Goal: Transaction & Acquisition: Obtain resource

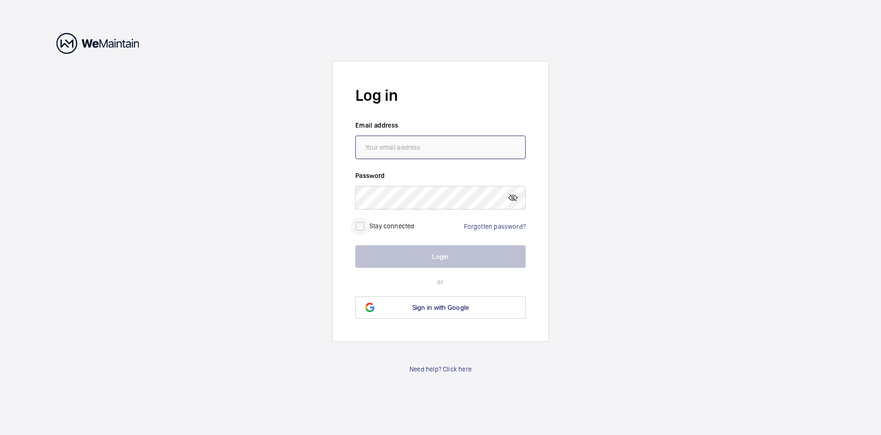
type input "[PERSON_NAME][EMAIL_ADDRESS][DOMAIN_NAME]"
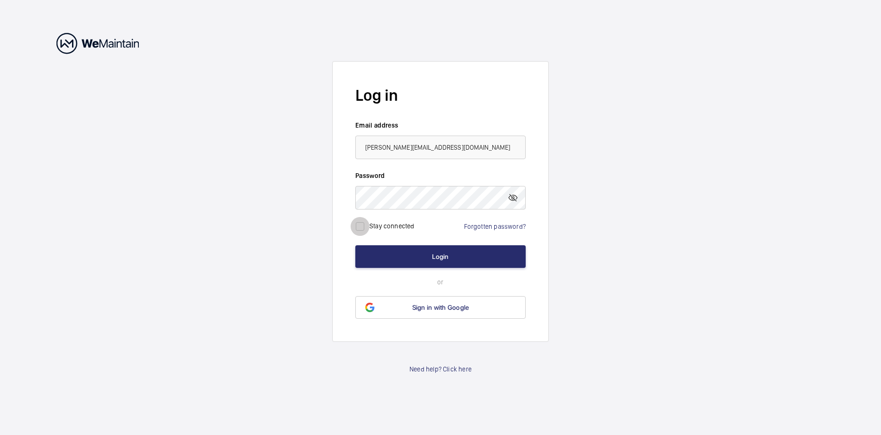
click at [358, 226] on input "checkbox" at bounding box center [360, 226] width 19 height 19
checkbox input "true"
click at [438, 254] on button "Login" at bounding box center [440, 256] width 170 height 23
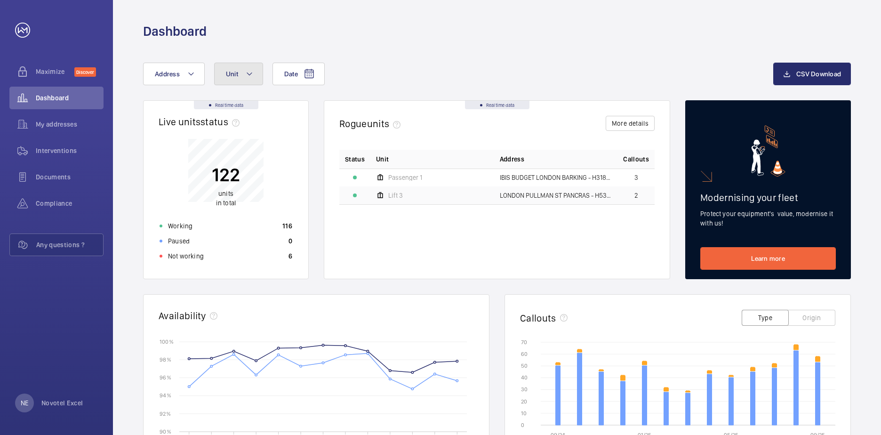
click at [249, 75] on mat-icon at bounding box center [250, 73] width 8 height 11
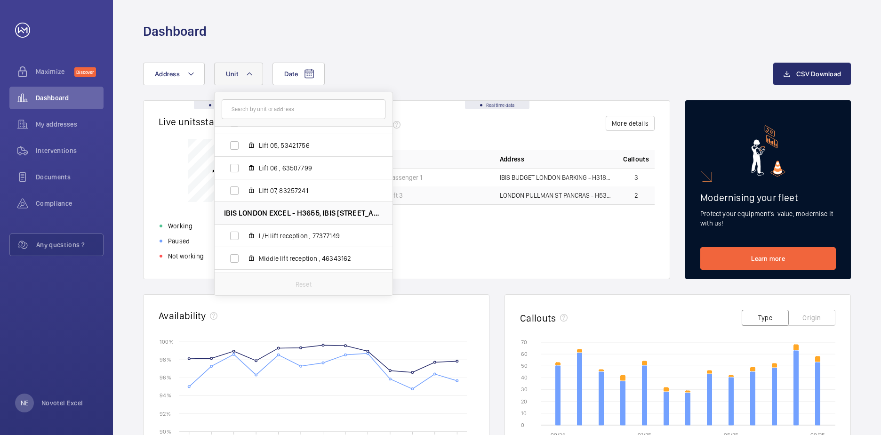
scroll to position [2683, 0]
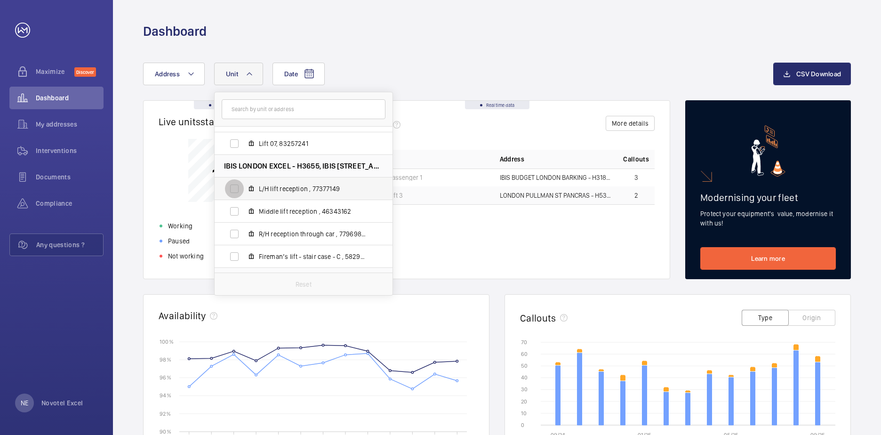
click at [236, 190] on input "L/H lift reception , 77377149" at bounding box center [234, 188] width 19 height 19
checkbox input "true"
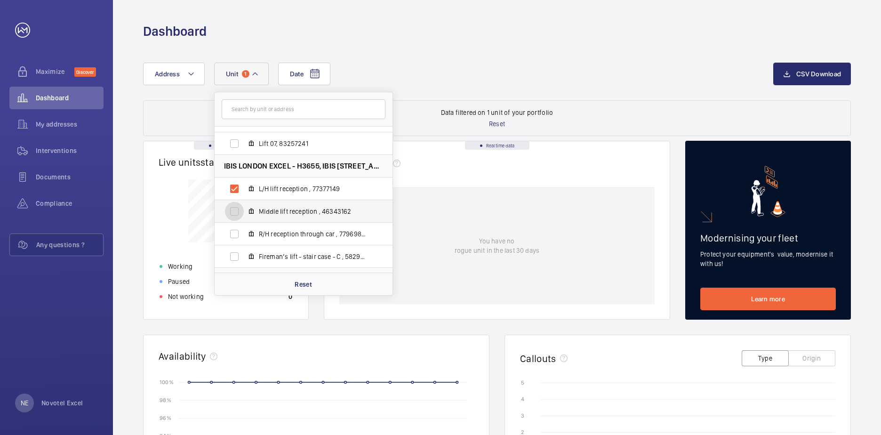
click at [233, 211] on input "Middle lift reception , 46343162" at bounding box center [234, 211] width 19 height 19
checkbox input "true"
click at [233, 233] on input "R/H reception through car , 77969840" at bounding box center [234, 234] width 19 height 19
checkbox input "true"
click at [232, 256] on input "Fireman’s lift - stair case - C , 58294352" at bounding box center [234, 256] width 19 height 19
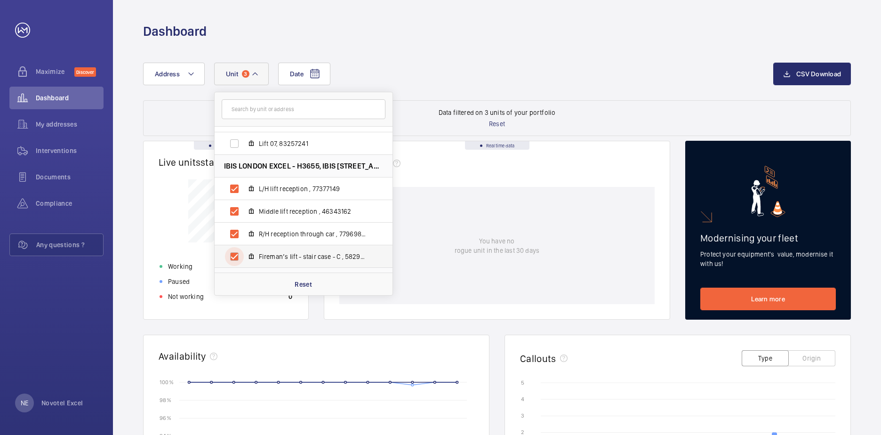
checkbox input "true"
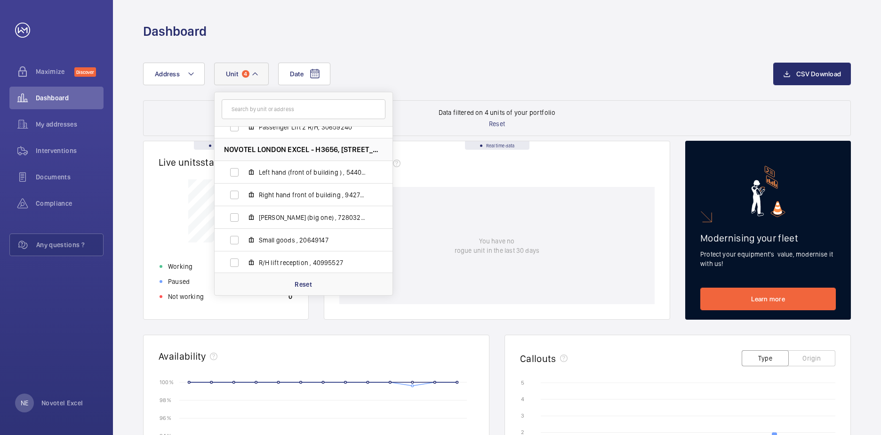
scroll to position [3295, 0]
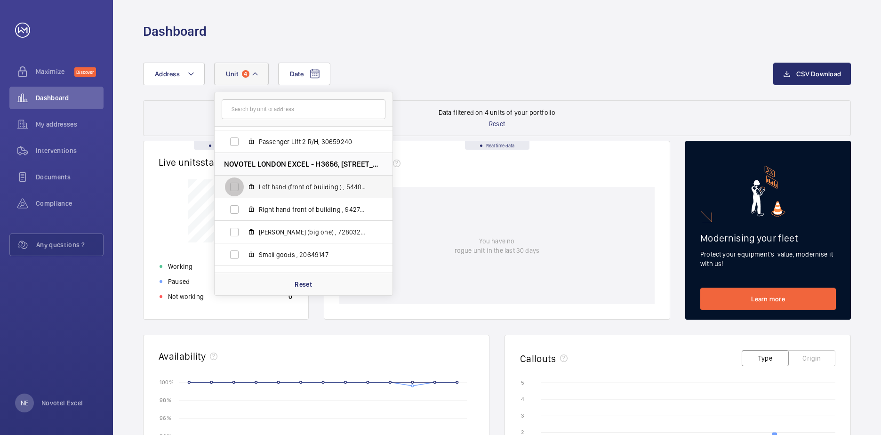
click at [236, 186] on input "Left hand (front of building ) , 54403142" at bounding box center [234, 186] width 19 height 19
checkbox input "true"
click at [233, 209] on input "Right hand front of building , 94270982" at bounding box center [234, 209] width 19 height 19
checkbox input "true"
click at [233, 232] on input "[PERSON_NAME] (big one) , 72803263" at bounding box center [234, 232] width 19 height 19
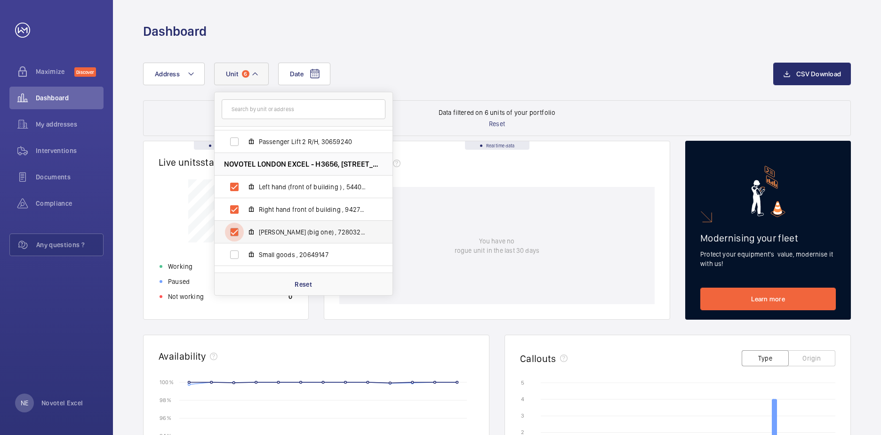
checkbox input "true"
click at [233, 253] on input "Small goods , 20649147" at bounding box center [234, 254] width 19 height 19
checkbox input "true"
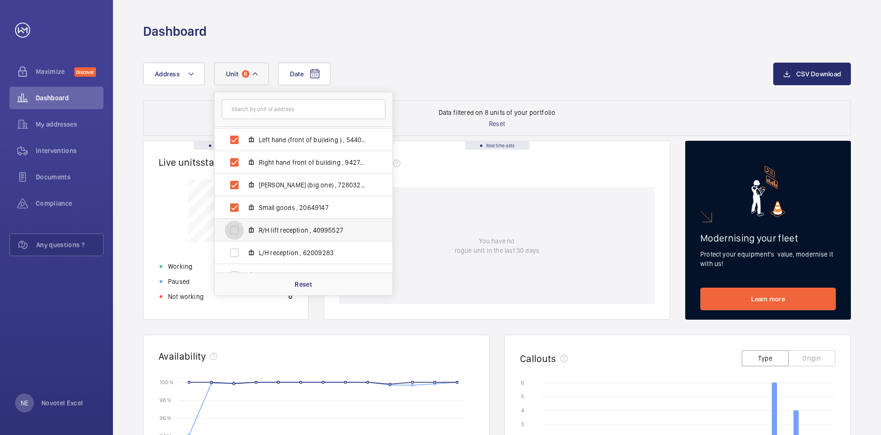
click at [234, 229] on input "R/H lift reception , 40995527" at bounding box center [234, 230] width 19 height 19
checkbox input "true"
click at [233, 253] on input "L/H reception , 62009283" at bounding box center [234, 252] width 19 height 19
checkbox input "true"
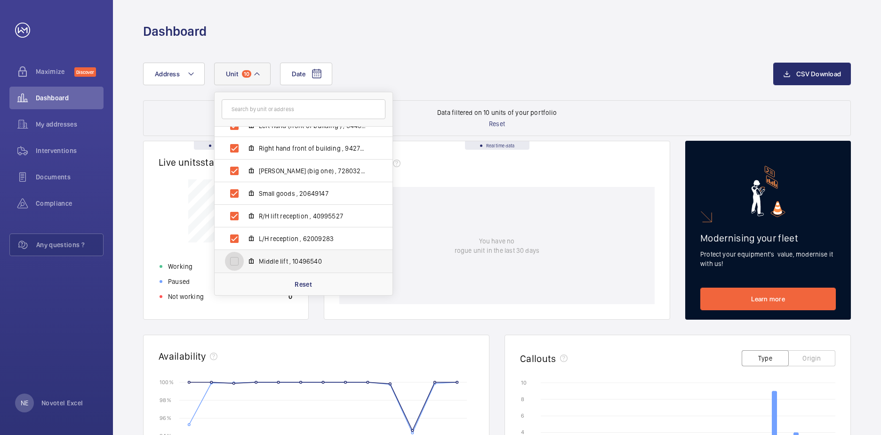
click at [234, 262] on input "Middle lift , 10496540" at bounding box center [234, 261] width 19 height 19
checkbox input "true"
click at [137, 162] on div "Date Address Unit [GEOGRAPHIC_DATA] - ibis [GEOGRAPHIC_DATA], 67264078 Pass rh,…" at bounding box center [497, 385] width 768 height 690
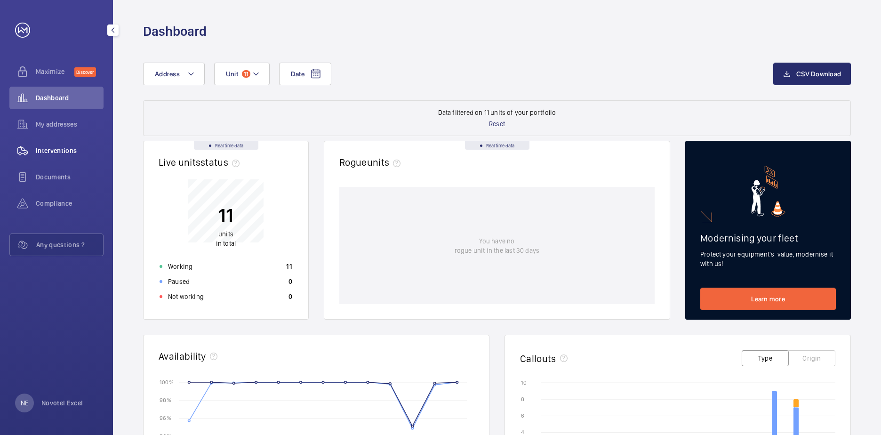
click at [58, 148] on span "Interventions" at bounding box center [70, 150] width 68 height 9
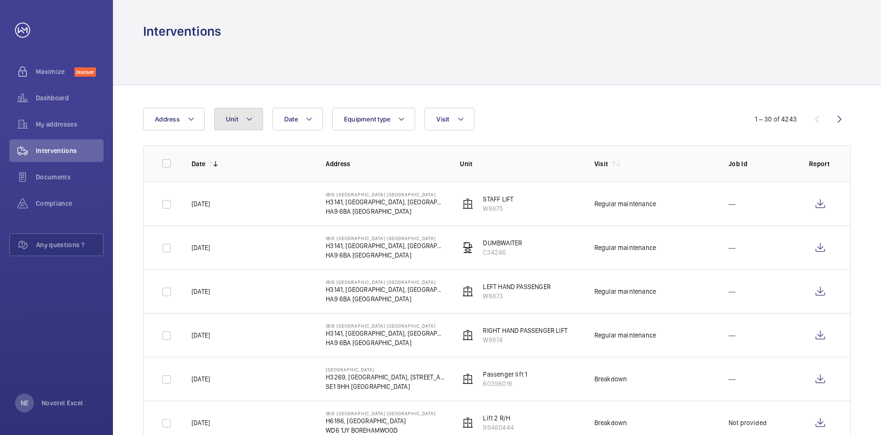
click at [250, 120] on mat-icon at bounding box center [250, 118] width 8 height 11
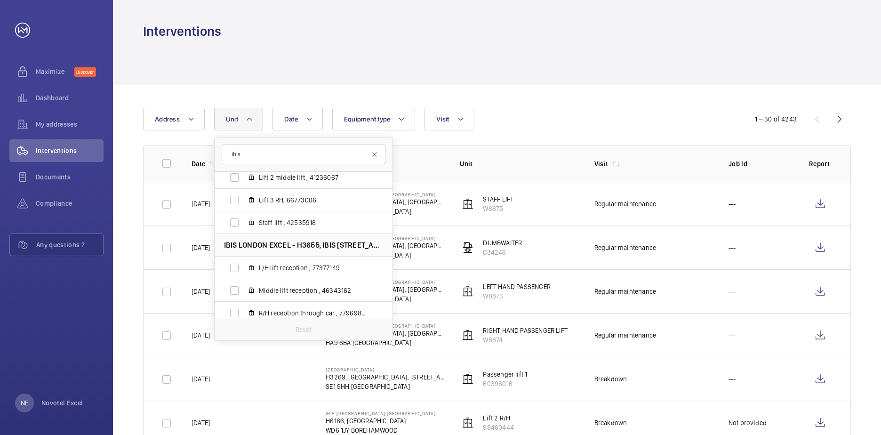
scroll to position [1318, 0]
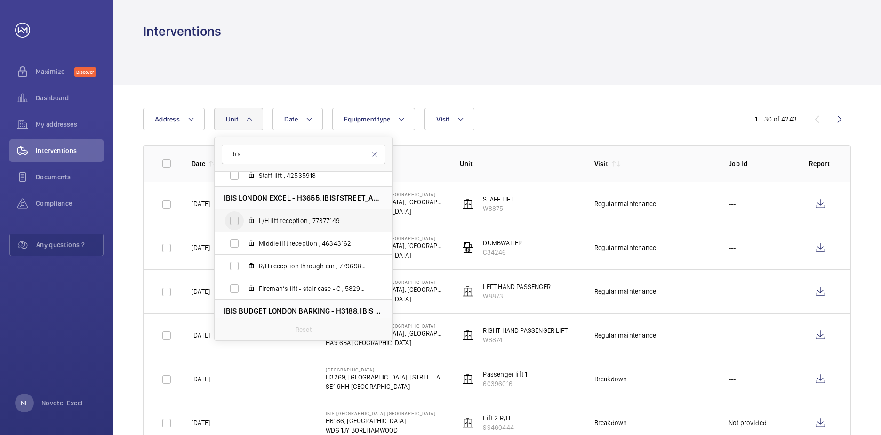
type input "Ibis"
click at [234, 221] on input "L/H lift reception , 77377149" at bounding box center [234, 220] width 19 height 19
checkbox input "true"
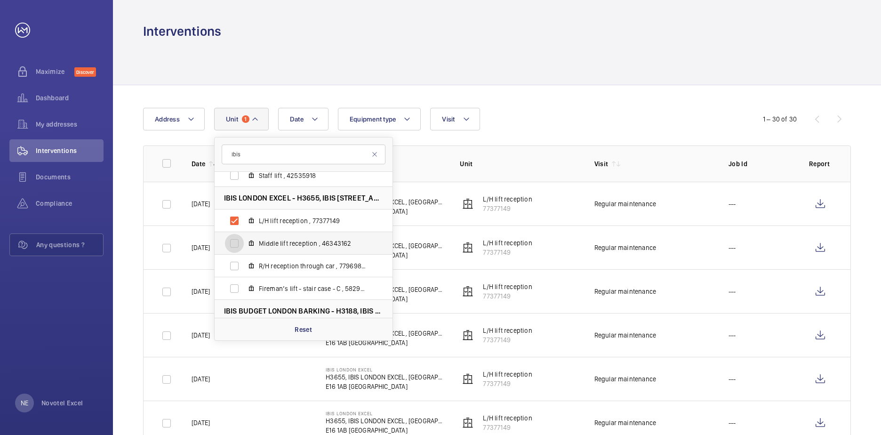
click at [233, 243] on input "Middle lift reception , 46343162" at bounding box center [234, 243] width 19 height 19
checkbox input "true"
click at [234, 266] on input "R/H reception through car , 77969840" at bounding box center [234, 266] width 19 height 19
checkbox input "true"
click at [233, 286] on input "Fireman’s lift - stair case - C , 58294352" at bounding box center [234, 288] width 19 height 19
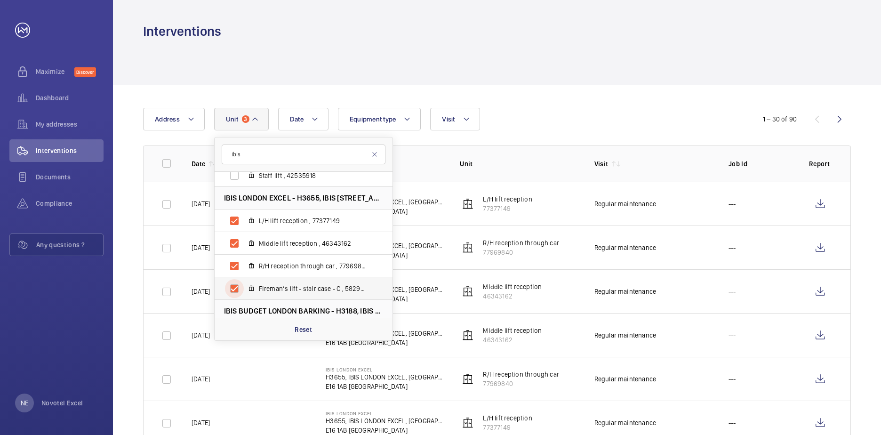
checkbox input "true"
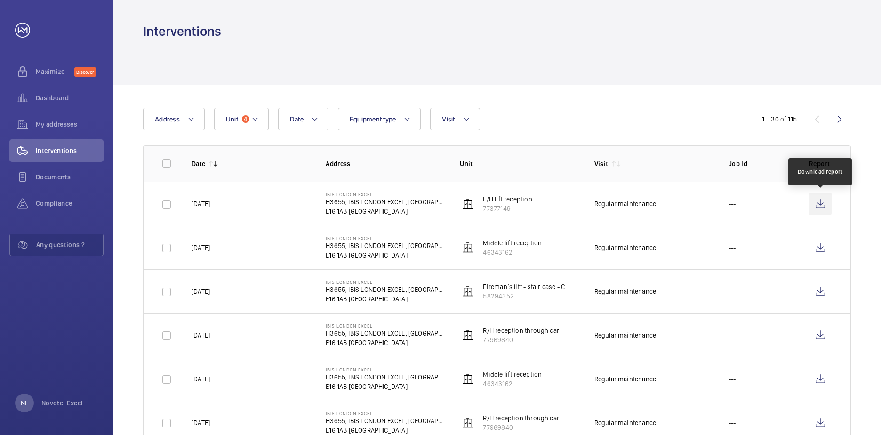
click at [819, 204] on wm-front-icon-button at bounding box center [820, 203] width 23 height 23
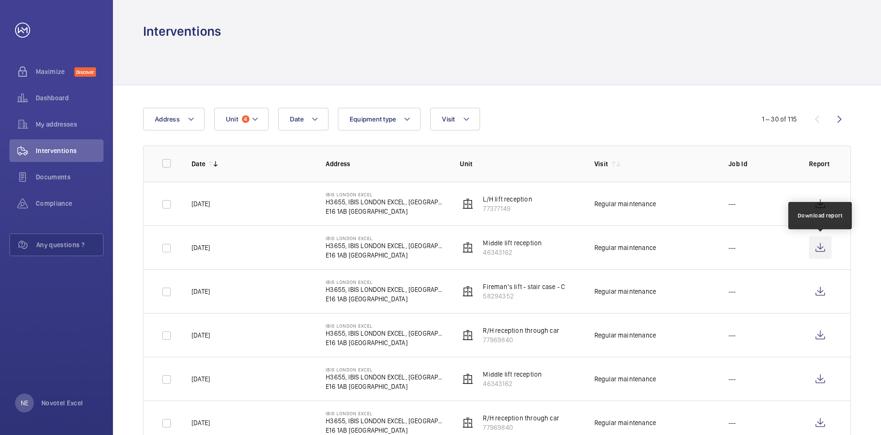
click at [819, 246] on wm-front-icon-button at bounding box center [820, 247] width 23 height 23
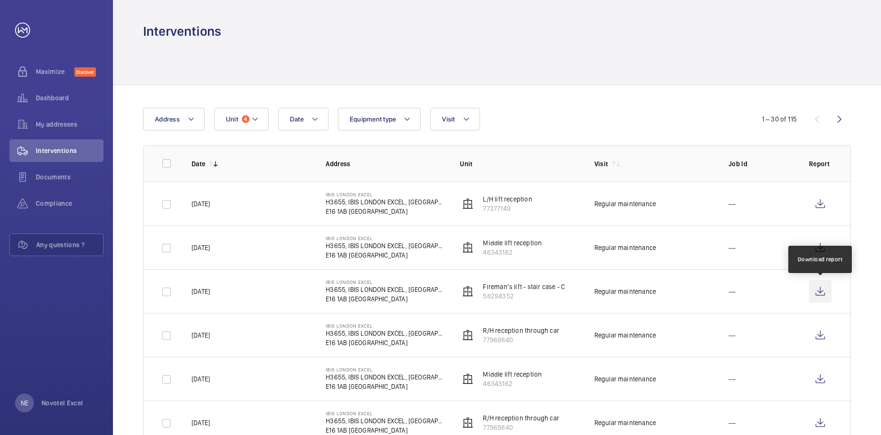
click at [820, 291] on wm-front-icon-button at bounding box center [820, 291] width 23 height 23
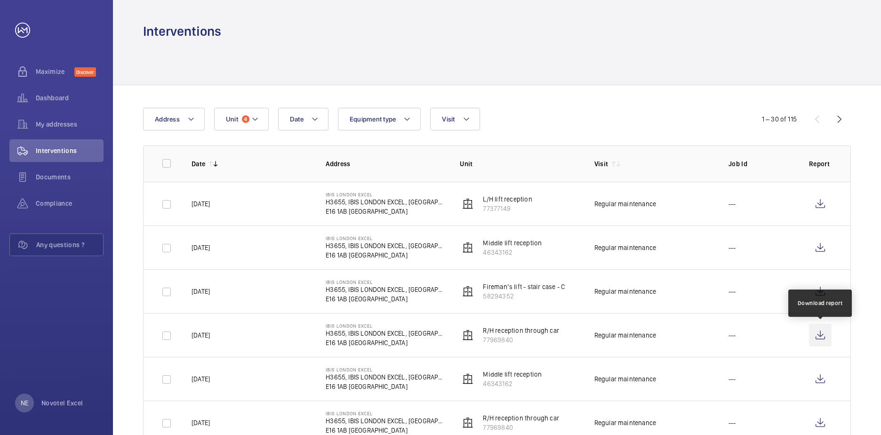
click at [819, 333] on wm-front-icon-button at bounding box center [820, 335] width 23 height 23
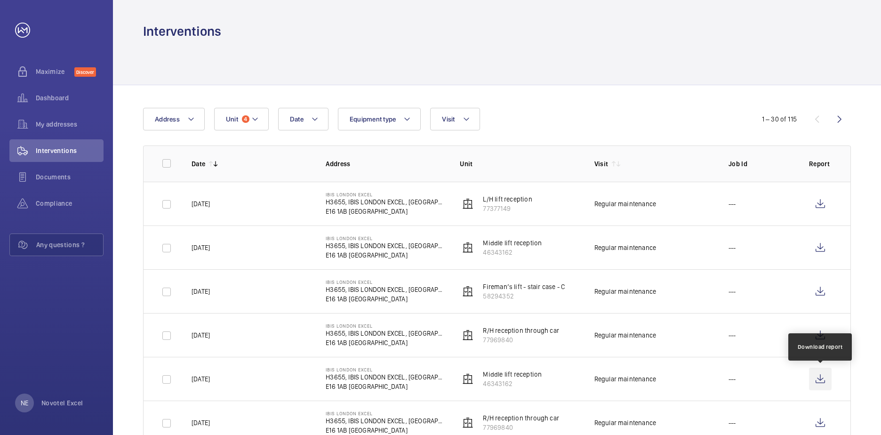
click at [820, 380] on wm-front-icon-button at bounding box center [820, 379] width 23 height 23
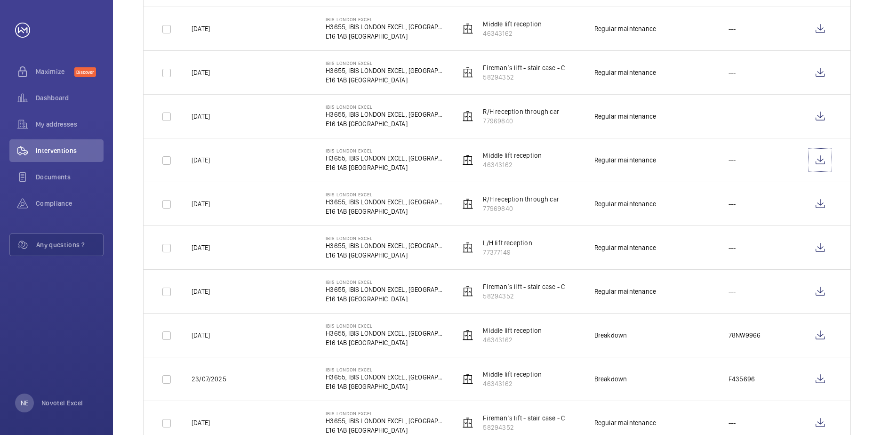
scroll to position [235, 0]
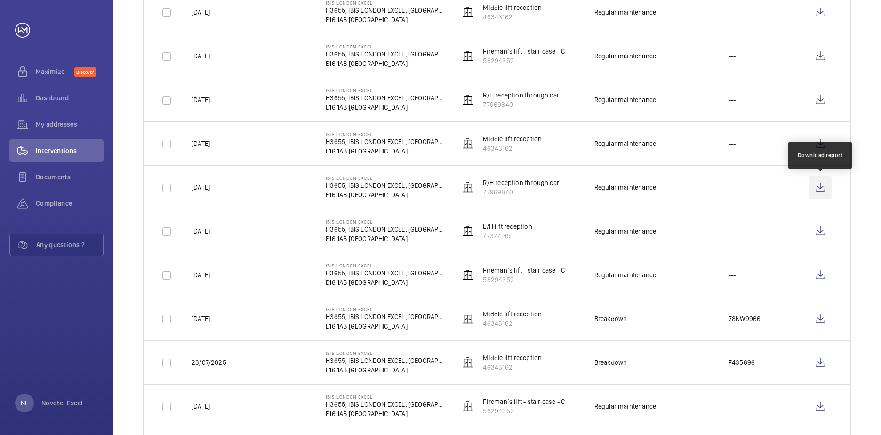
click at [819, 186] on wm-front-icon-button at bounding box center [820, 187] width 23 height 23
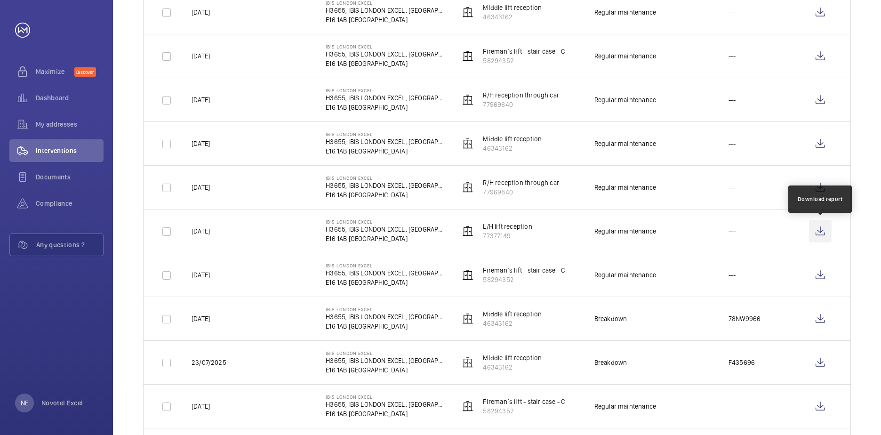
click at [820, 232] on wm-front-icon-button at bounding box center [820, 231] width 23 height 23
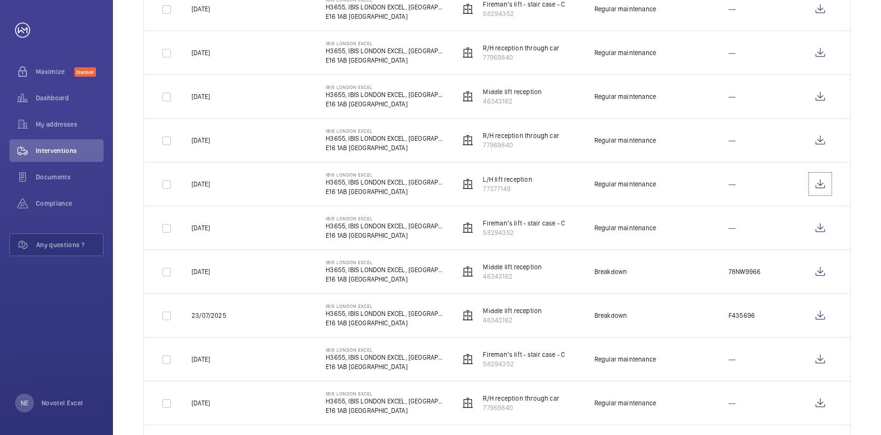
scroll to position [329, 0]
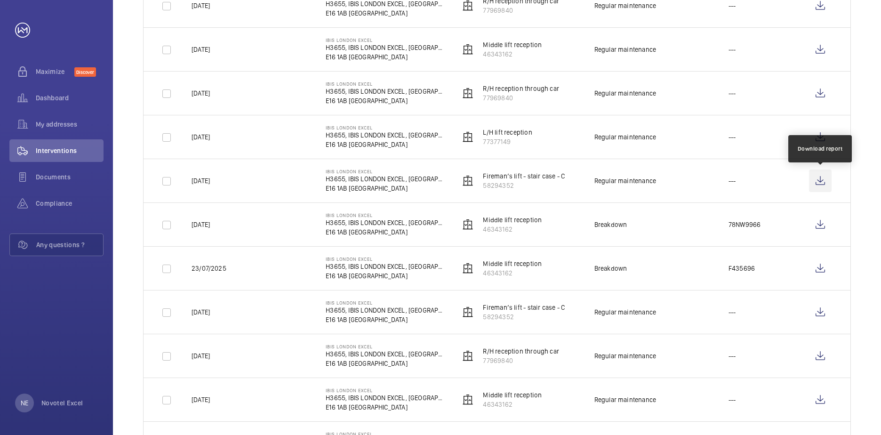
click at [820, 179] on wm-front-icon-button at bounding box center [820, 180] width 23 height 23
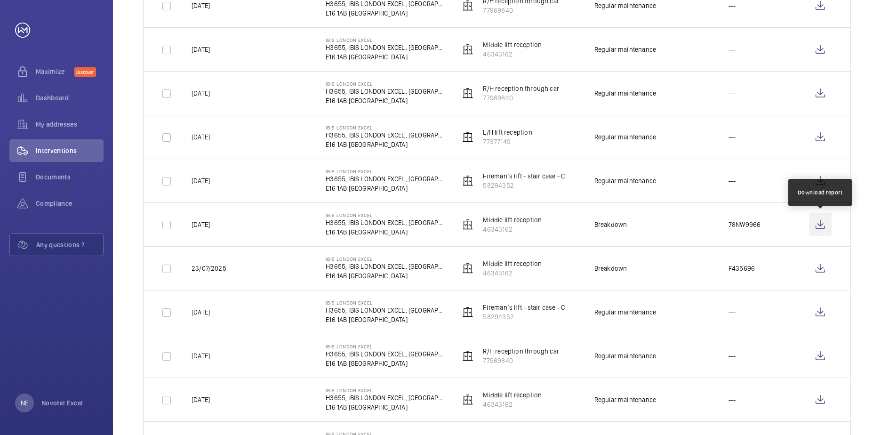
click at [820, 225] on wm-front-icon-button at bounding box center [820, 224] width 23 height 23
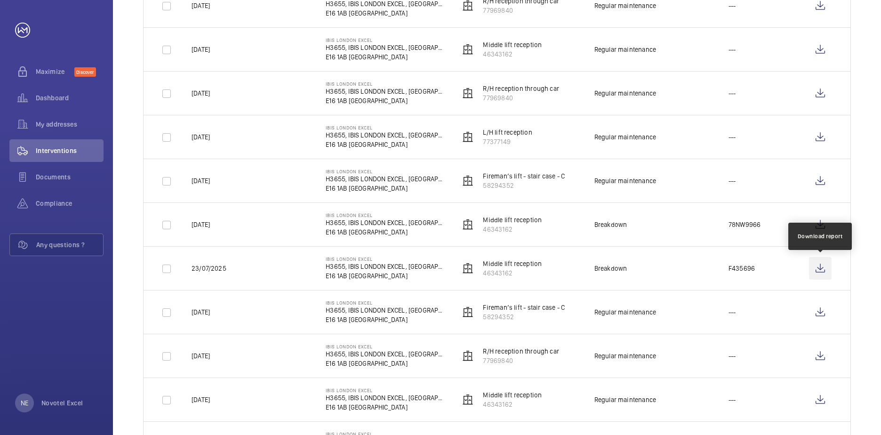
click at [820, 266] on wm-front-icon-button at bounding box center [820, 268] width 23 height 23
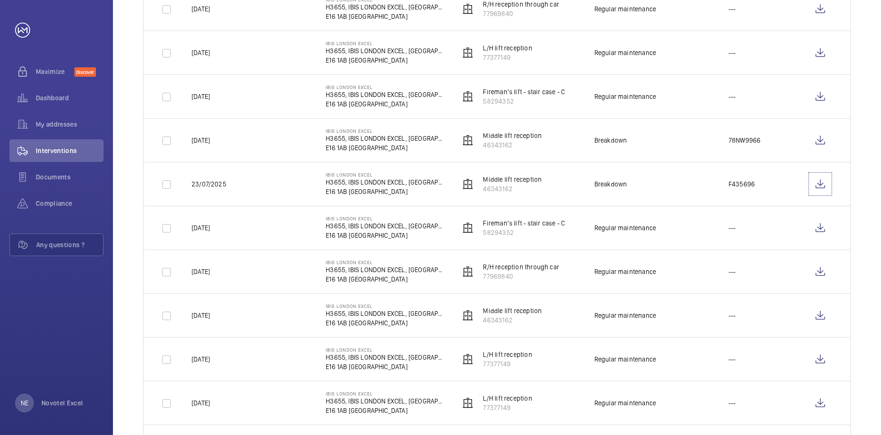
scroll to position [471, 0]
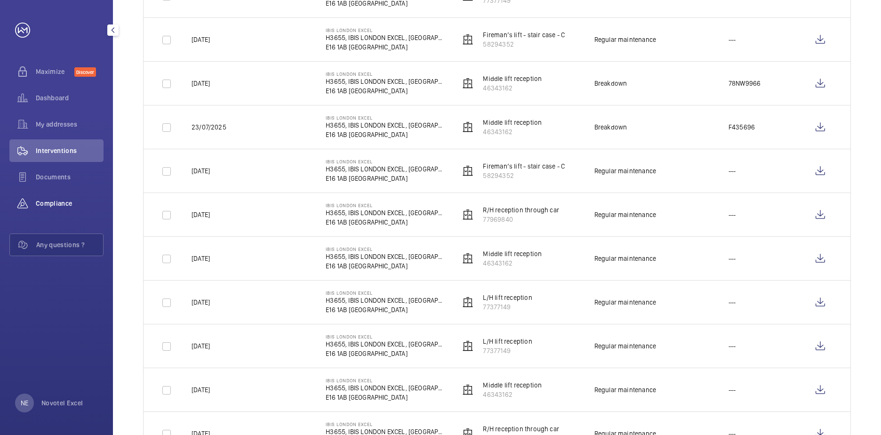
click at [62, 202] on span "Compliance" at bounding box center [70, 203] width 68 height 9
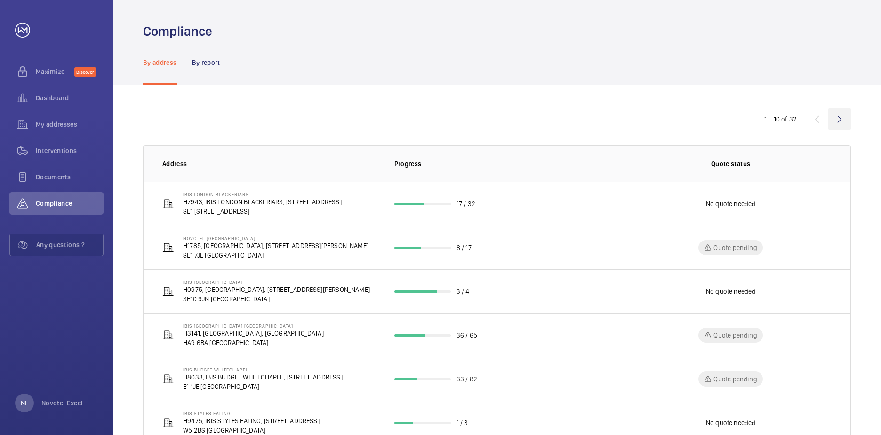
click at [839, 117] on wm-front-icon-button at bounding box center [839, 119] width 23 height 23
click at [839, 119] on wm-front-icon-button at bounding box center [839, 119] width 23 height 23
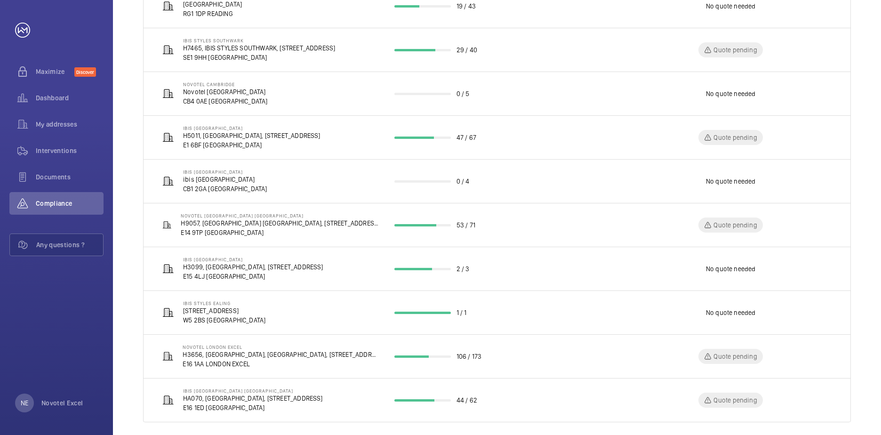
scroll to position [208, 0]
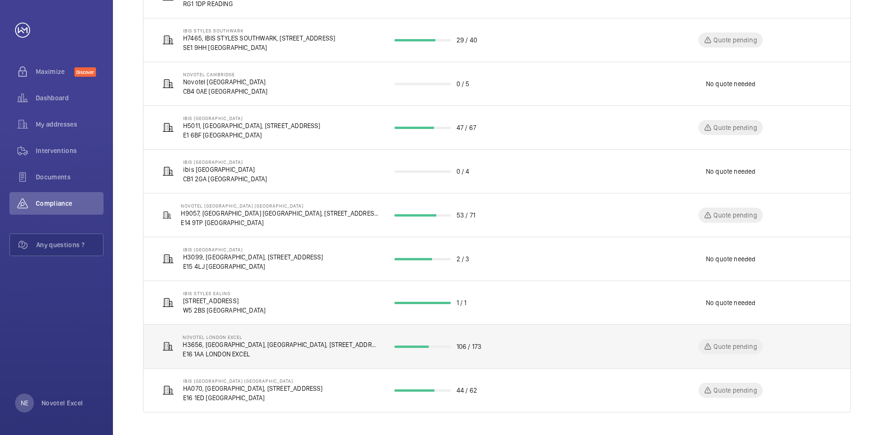
click at [729, 347] on p "Quote pending" at bounding box center [735, 346] width 43 height 9
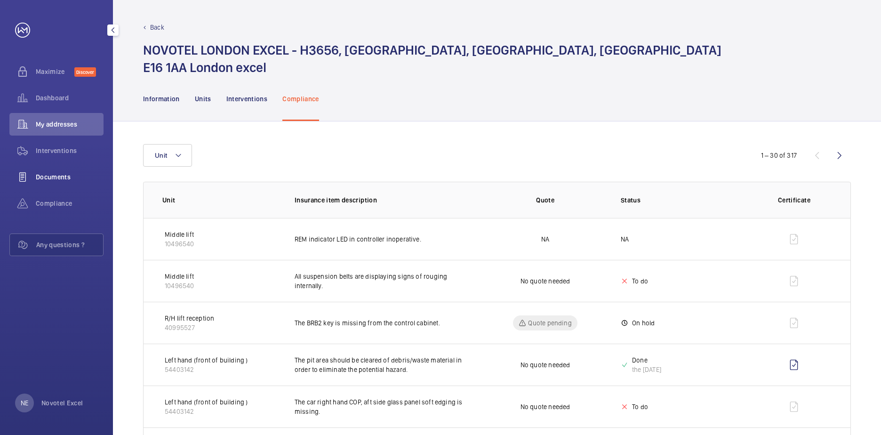
click at [56, 176] on span "Documents" at bounding box center [70, 176] width 68 height 9
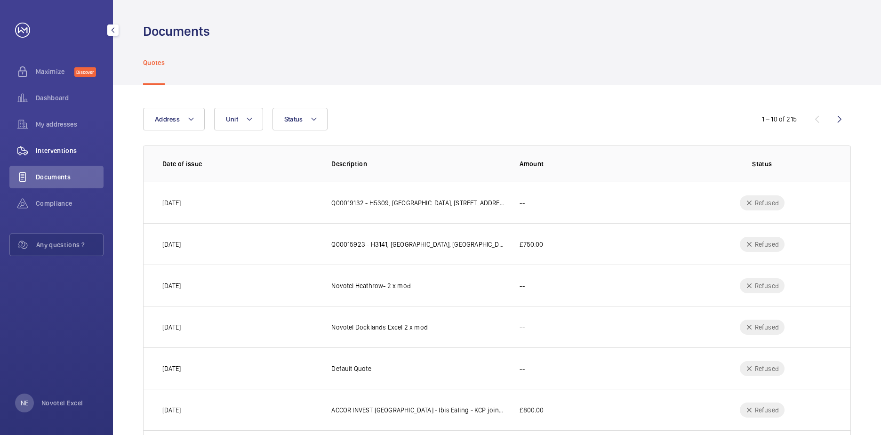
click at [56, 149] on span "Interventions" at bounding box center [70, 150] width 68 height 9
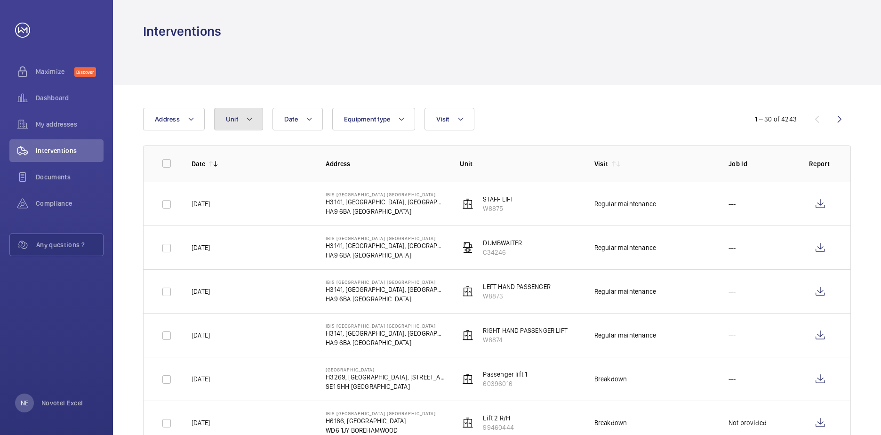
click at [249, 121] on mat-icon at bounding box center [250, 118] width 8 height 11
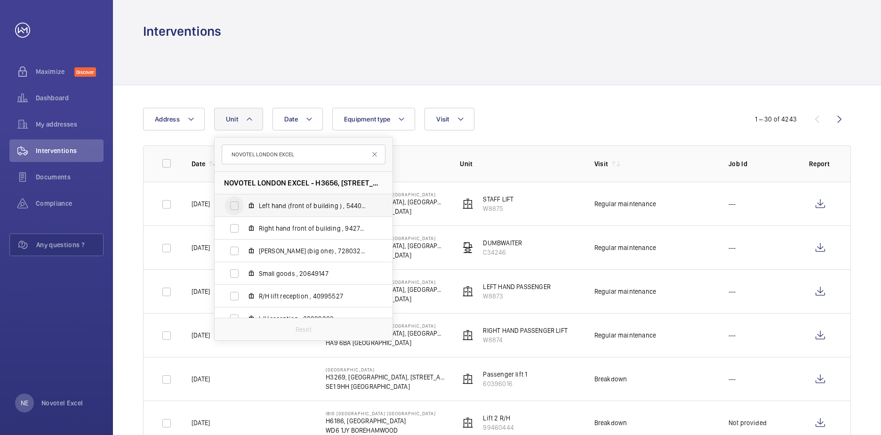
type input "NOVOTEL LONDON EXCEL"
click at [235, 208] on input "Left hand (front of building ) , 54403142" at bounding box center [234, 205] width 19 height 19
checkbox input "true"
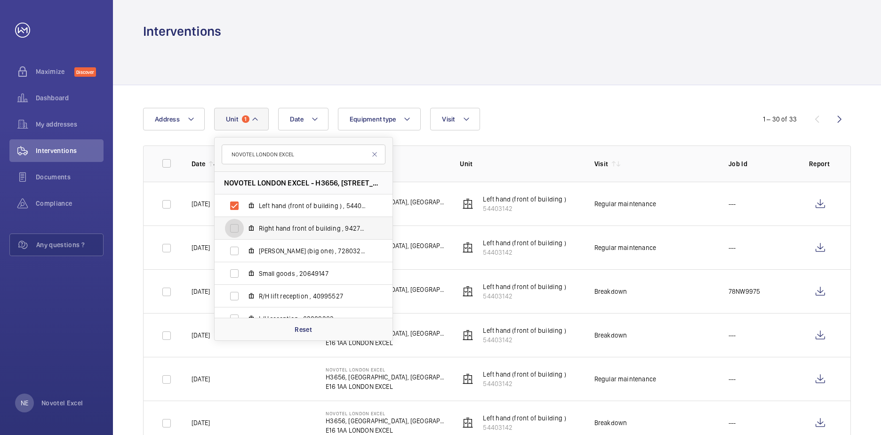
click at [234, 229] on input "Right hand front of building , 94270982" at bounding box center [234, 228] width 19 height 19
checkbox input "true"
click at [234, 249] on input "[PERSON_NAME] (big one) , 72803263" at bounding box center [234, 250] width 19 height 19
checkbox input "true"
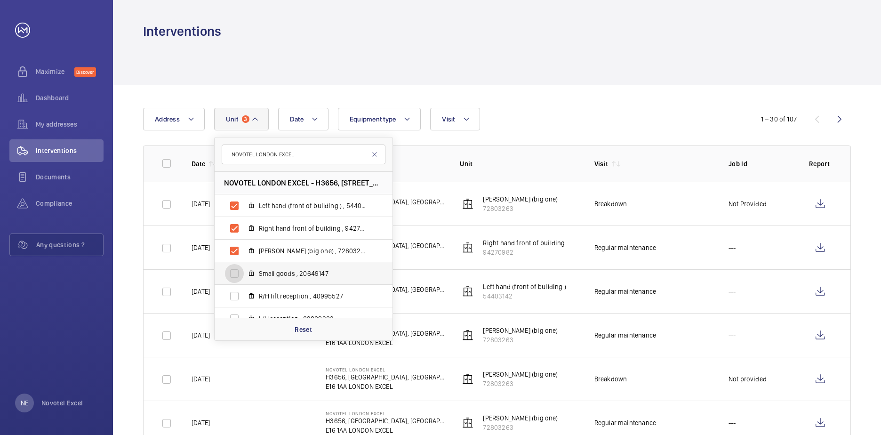
click at [233, 274] on input "Small goods , 20649147" at bounding box center [234, 273] width 19 height 19
checkbox input "true"
click at [233, 296] on input "R/H lift reception , 40995527" at bounding box center [234, 296] width 19 height 19
checkbox input "true"
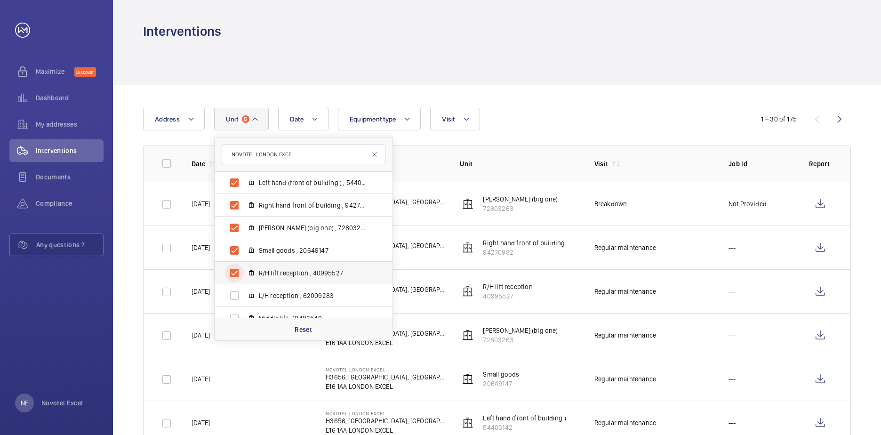
scroll to position [35, 0]
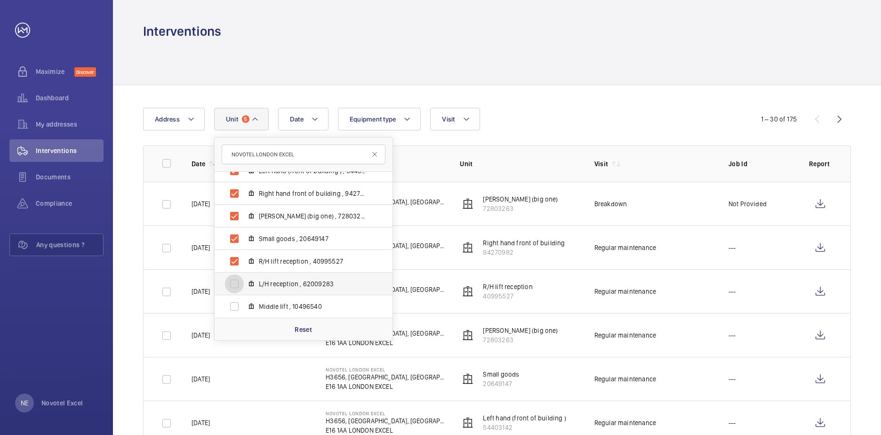
click at [232, 284] on input "L/H reception , 62009283" at bounding box center [234, 283] width 19 height 19
checkbox input "true"
click at [235, 304] on input "Middle lift , 10496540" at bounding box center [234, 306] width 19 height 19
checkbox input "true"
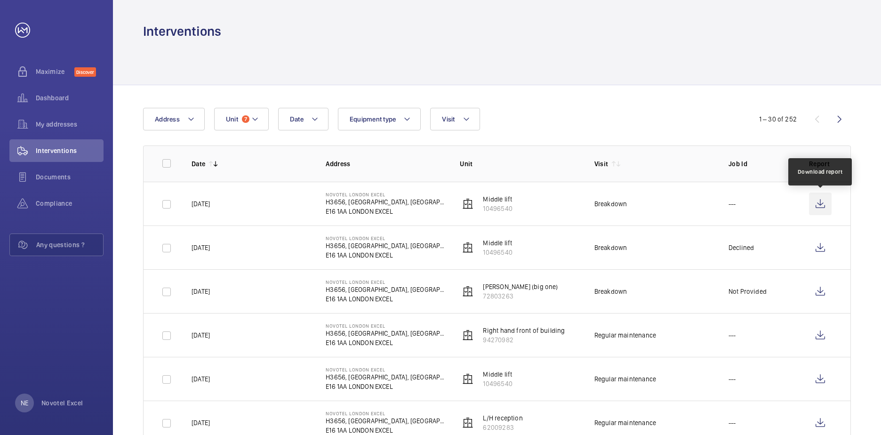
click at [820, 204] on wm-front-icon-button at bounding box center [820, 203] width 23 height 23
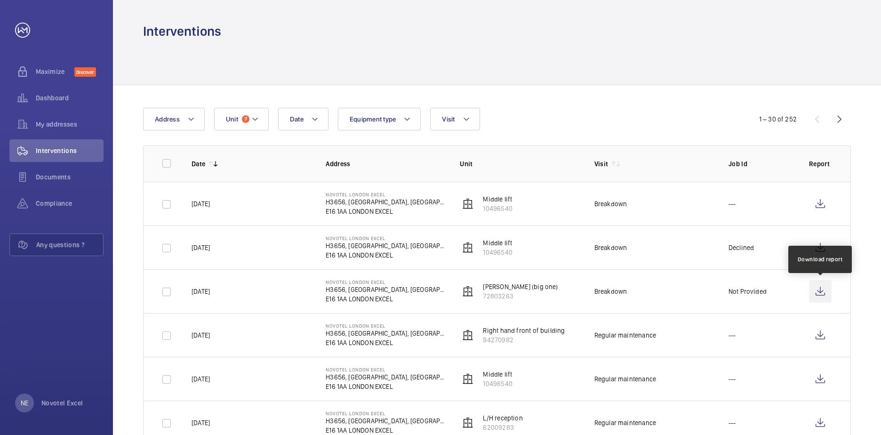
click at [818, 290] on wm-front-icon-button at bounding box center [820, 291] width 23 height 23
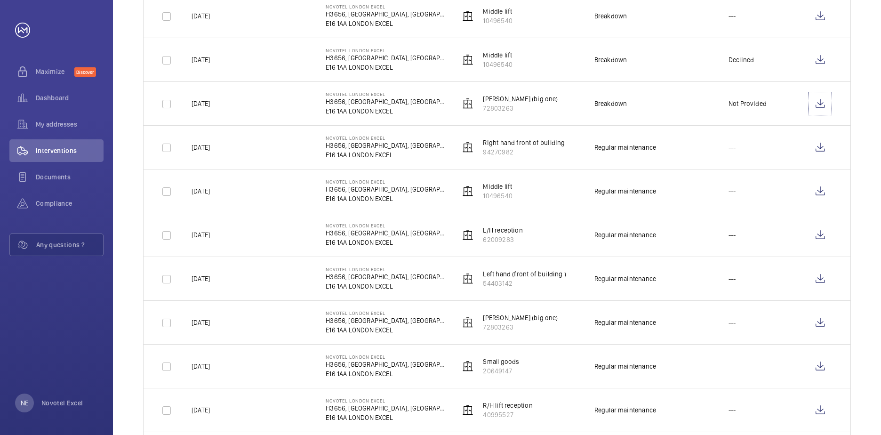
scroll to position [188, 0]
click at [818, 146] on wm-front-icon-button at bounding box center [820, 147] width 23 height 23
click at [819, 190] on wm-front-icon-button at bounding box center [820, 190] width 23 height 23
click at [820, 233] on wm-front-icon-button at bounding box center [820, 234] width 23 height 23
click at [820, 276] on wm-front-icon-button at bounding box center [820, 278] width 23 height 23
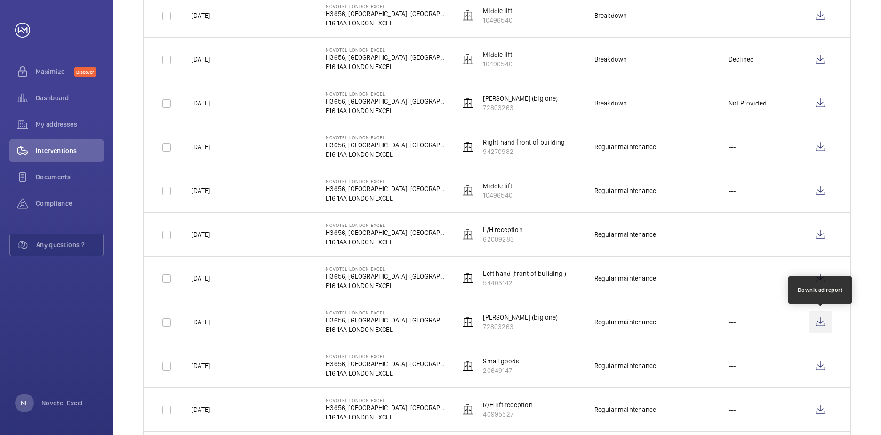
click at [819, 323] on wm-front-icon-button at bounding box center [820, 322] width 23 height 23
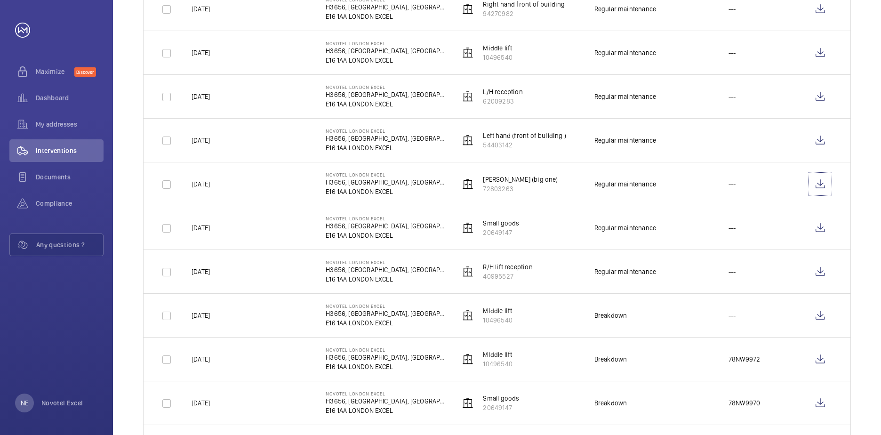
scroll to position [377, 0]
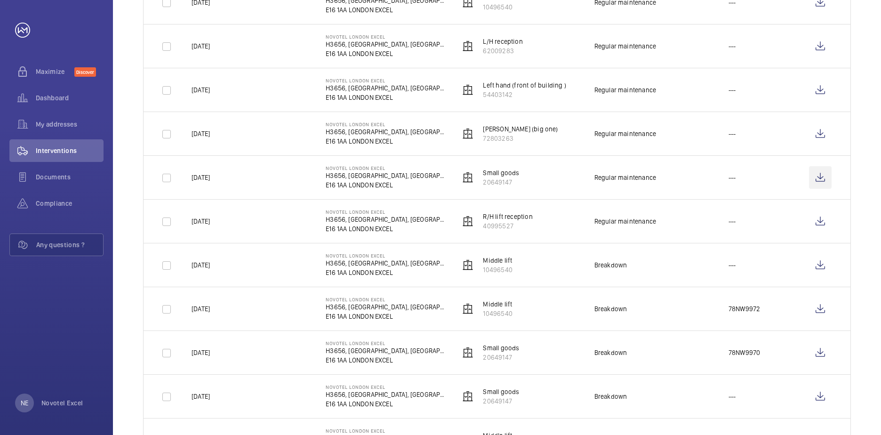
click at [820, 175] on wm-front-icon-button at bounding box center [820, 177] width 23 height 23
click at [819, 220] on wm-front-icon-button at bounding box center [820, 221] width 23 height 23
click at [820, 265] on wm-front-icon-button at bounding box center [820, 265] width 23 height 23
click at [819, 309] on wm-front-icon-button at bounding box center [820, 308] width 23 height 23
click at [819, 351] on wm-front-icon-button at bounding box center [820, 352] width 23 height 23
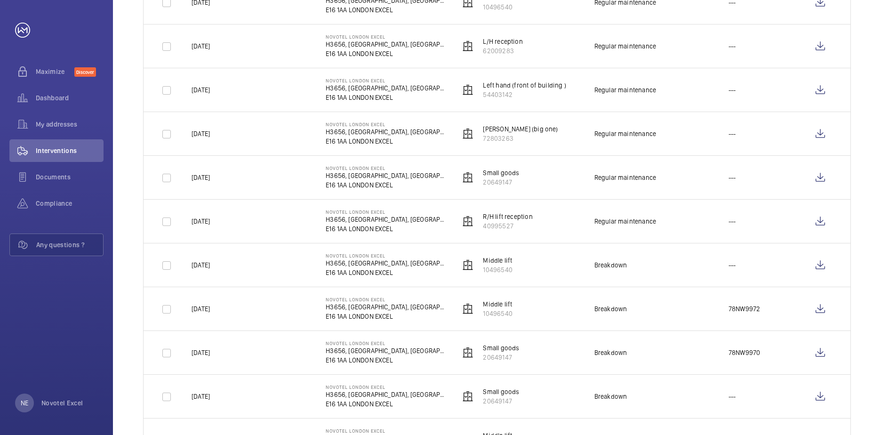
click at [861, 217] on div "Date Address Unit 7 Equipment type Visit 1 – 30 of 252 Date Address Unit Visit …" at bounding box center [497, 425] width 768 height 1433
click at [863, 229] on div "Date Address Unit 7 Equipment type Visit 1 – 30 of 252 Date Address Unit Visit …" at bounding box center [497, 425] width 768 height 1433
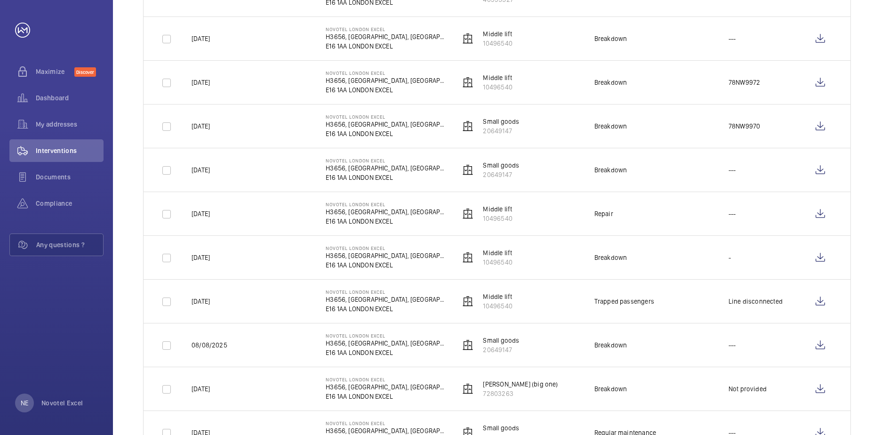
scroll to position [659, 0]
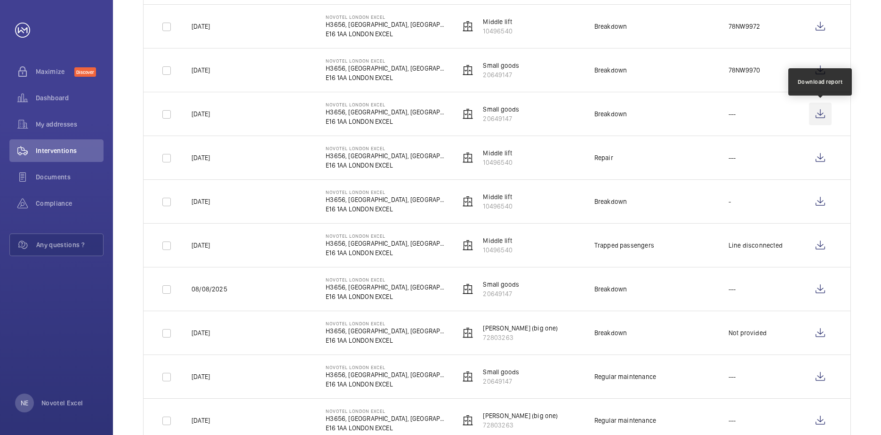
click at [822, 113] on wm-front-icon-button at bounding box center [820, 114] width 23 height 23
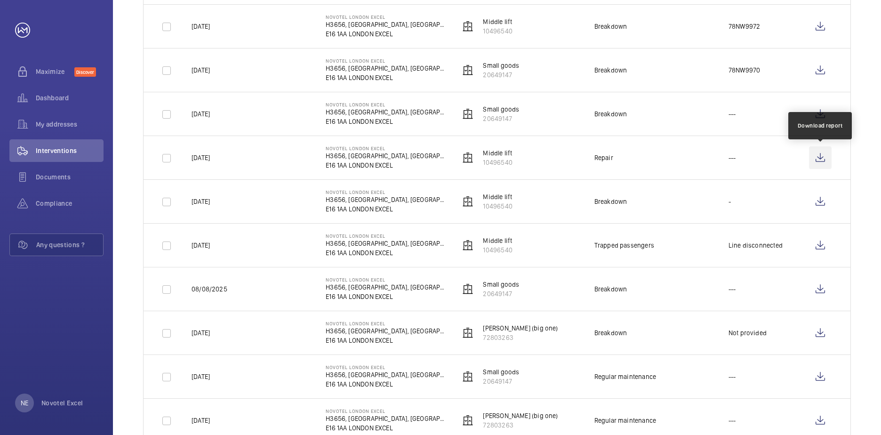
click at [819, 157] on wm-front-icon-button at bounding box center [820, 157] width 23 height 23
click at [818, 201] on wm-front-icon-button at bounding box center [820, 201] width 23 height 23
click at [820, 244] on wm-front-icon-button at bounding box center [820, 245] width 23 height 23
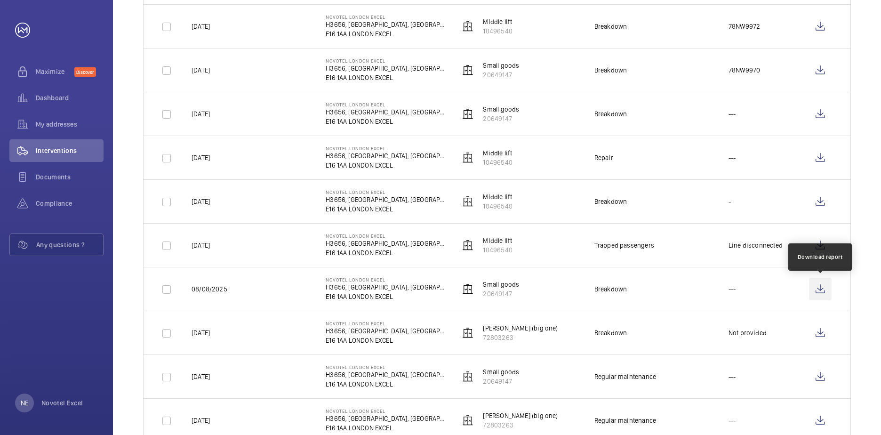
click at [818, 289] on wm-front-icon-button at bounding box center [820, 289] width 23 height 23
click at [819, 331] on wm-front-icon-button at bounding box center [820, 332] width 23 height 23
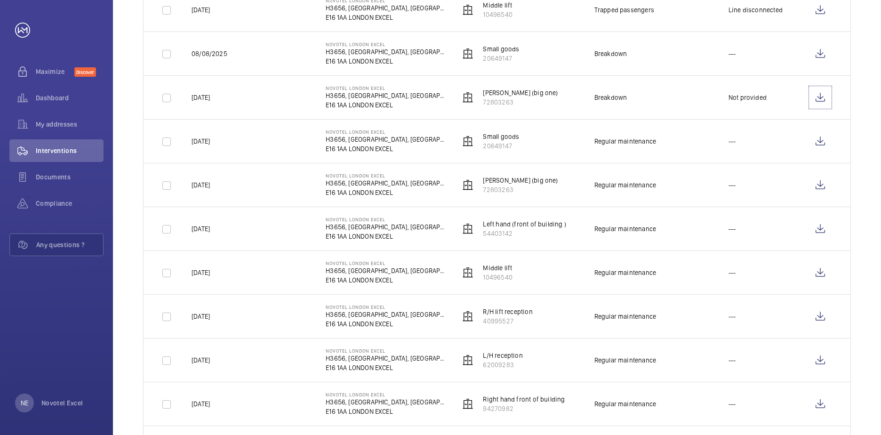
scroll to position [941, 0]
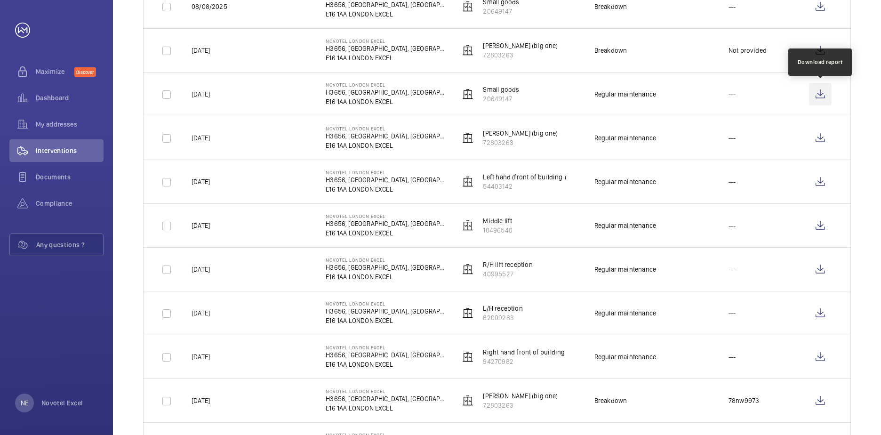
click at [820, 93] on wm-front-icon-button at bounding box center [820, 94] width 23 height 23
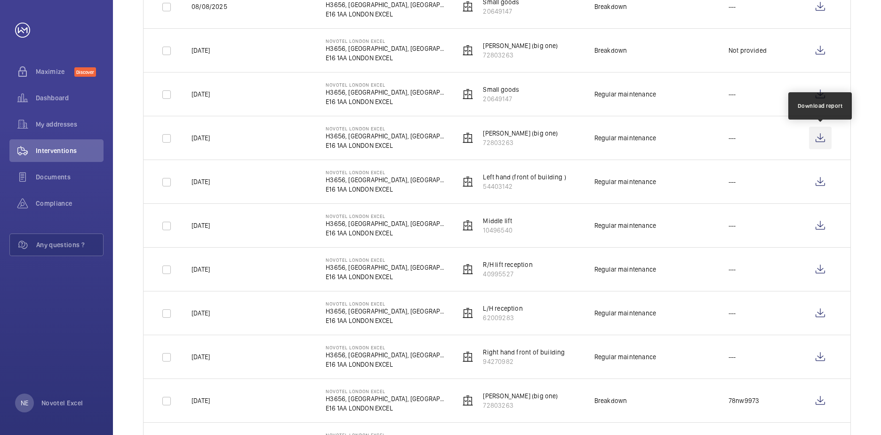
click at [819, 136] on wm-front-icon-button at bounding box center [820, 138] width 23 height 23
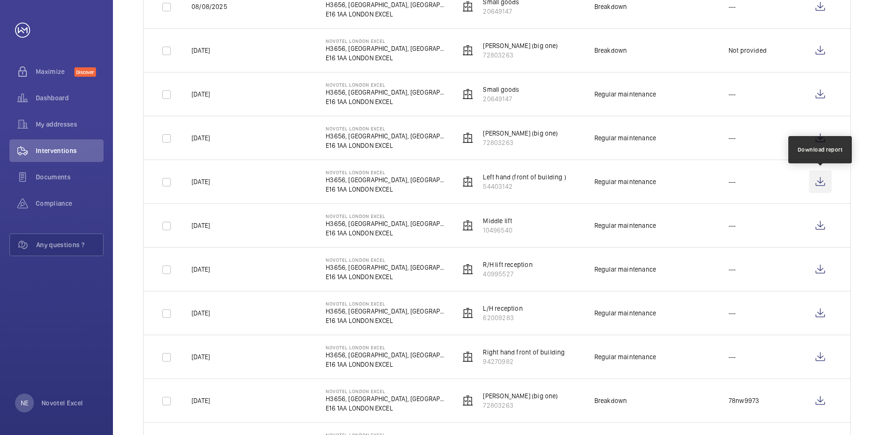
click at [819, 180] on wm-front-icon-button at bounding box center [820, 181] width 23 height 23
click at [819, 224] on wm-front-icon-button at bounding box center [820, 225] width 23 height 23
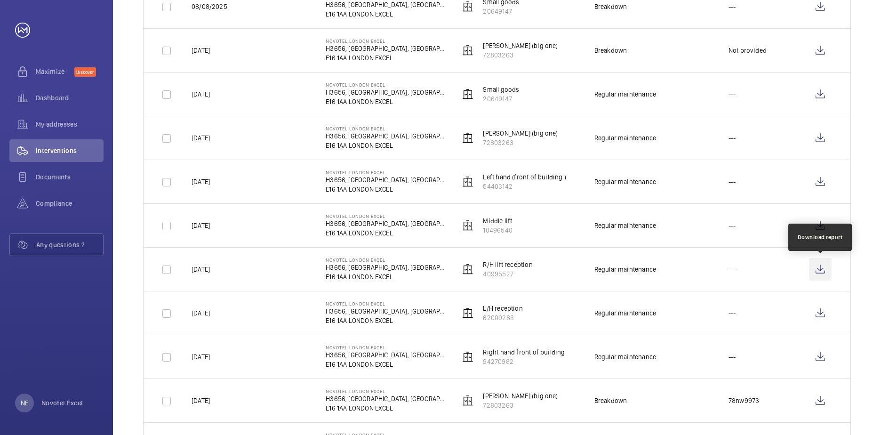
click at [819, 267] on wm-front-icon-button at bounding box center [820, 269] width 23 height 23
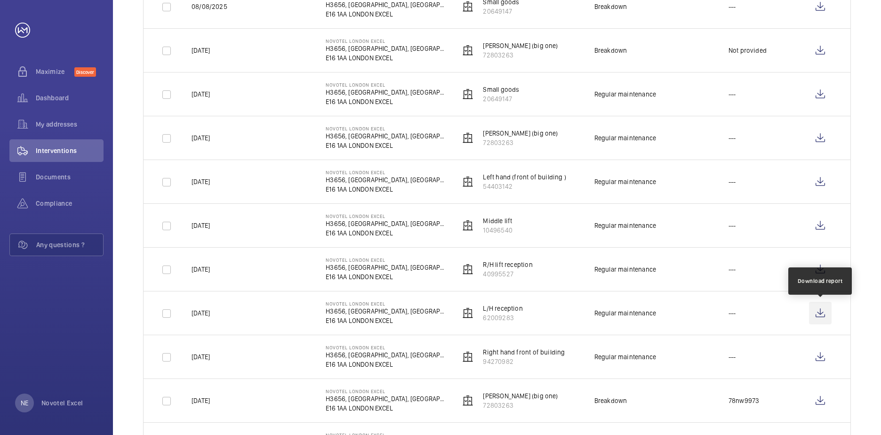
click at [820, 312] on wm-front-icon-button at bounding box center [820, 313] width 23 height 23
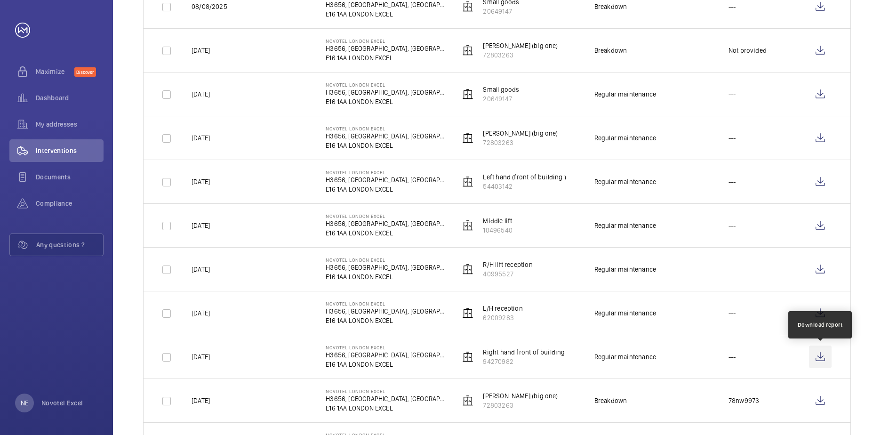
click at [819, 355] on wm-front-icon-button at bounding box center [820, 356] width 23 height 23
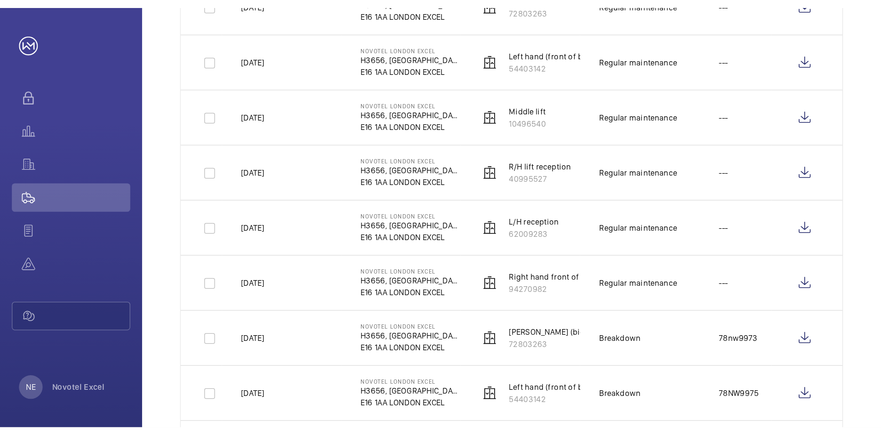
scroll to position [1080, 0]
